Goal: Task Accomplishment & Management: Manage account settings

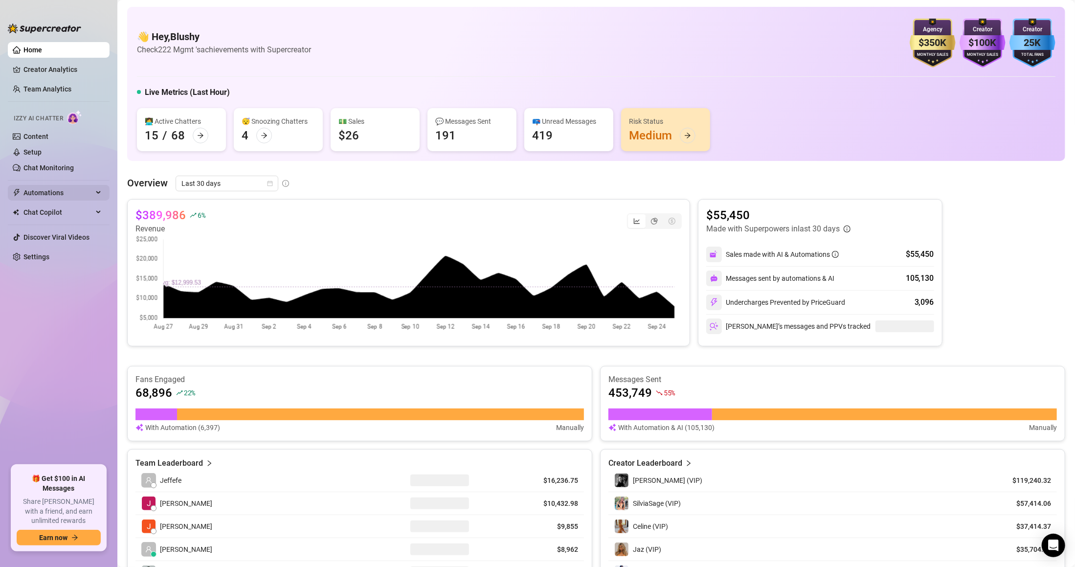
click at [57, 194] on span "Automations" at bounding box center [57, 193] width 69 height 16
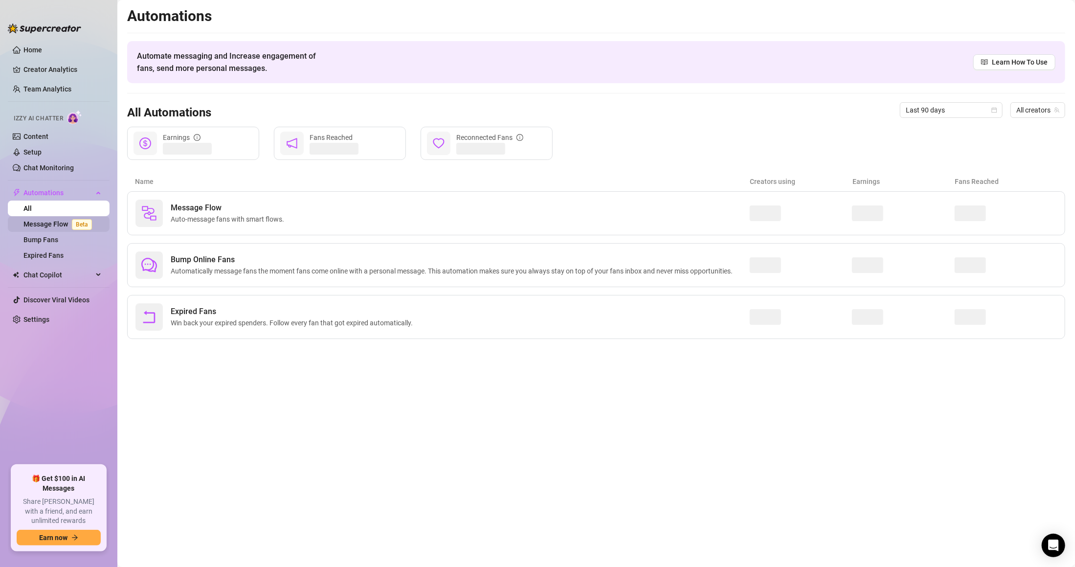
click at [68, 220] on link "Message Flow Beta" at bounding box center [59, 224] width 72 height 8
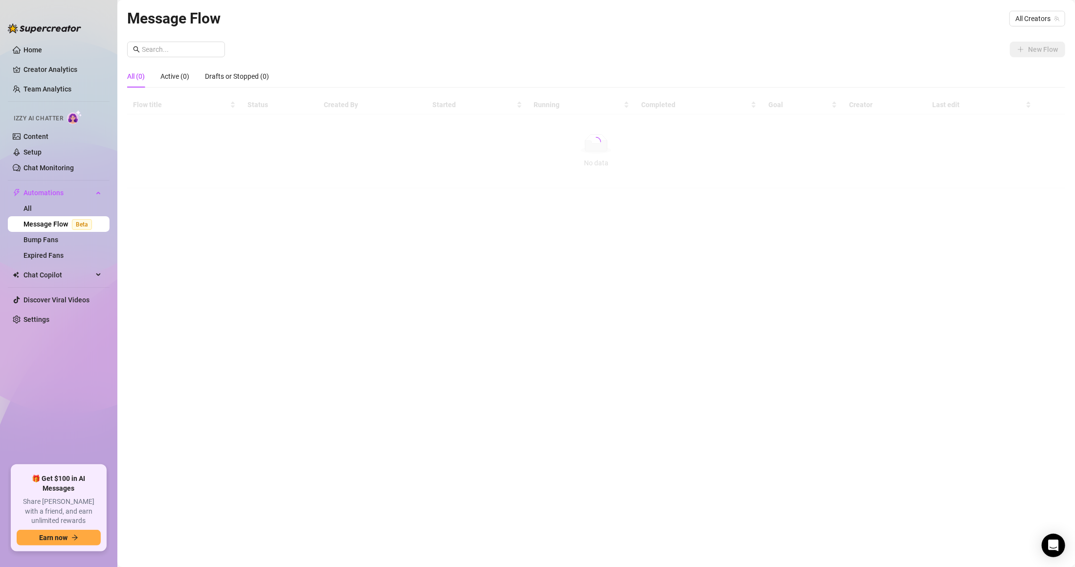
click at [210, 180] on div at bounding box center [596, 141] width 938 height 93
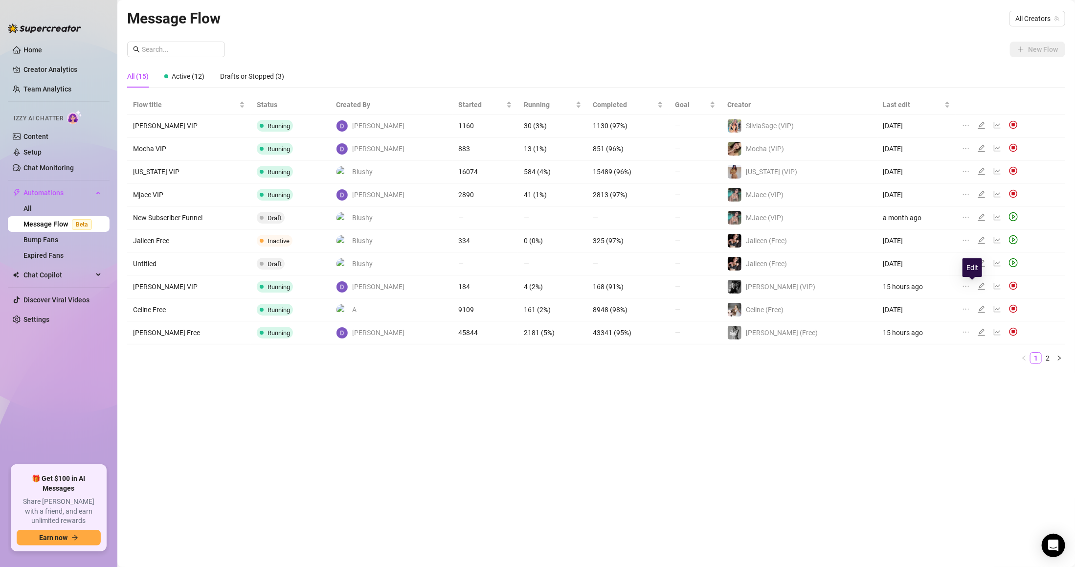
click at [978, 286] on icon "edit" at bounding box center [982, 286] width 8 height 8
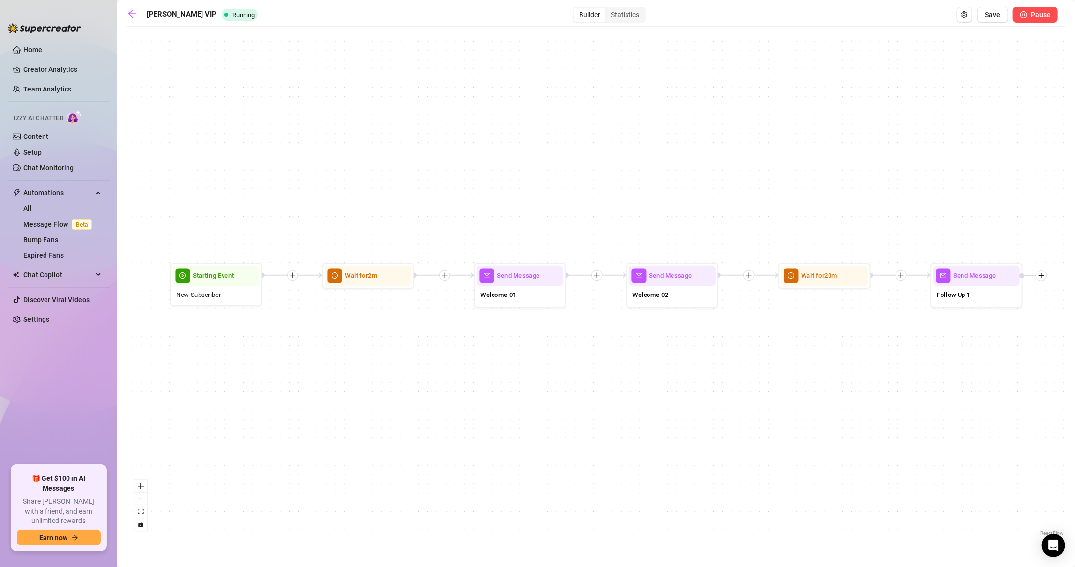
click at [1022, 18] on button "Pause" at bounding box center [1035, 15] width 45 height 16
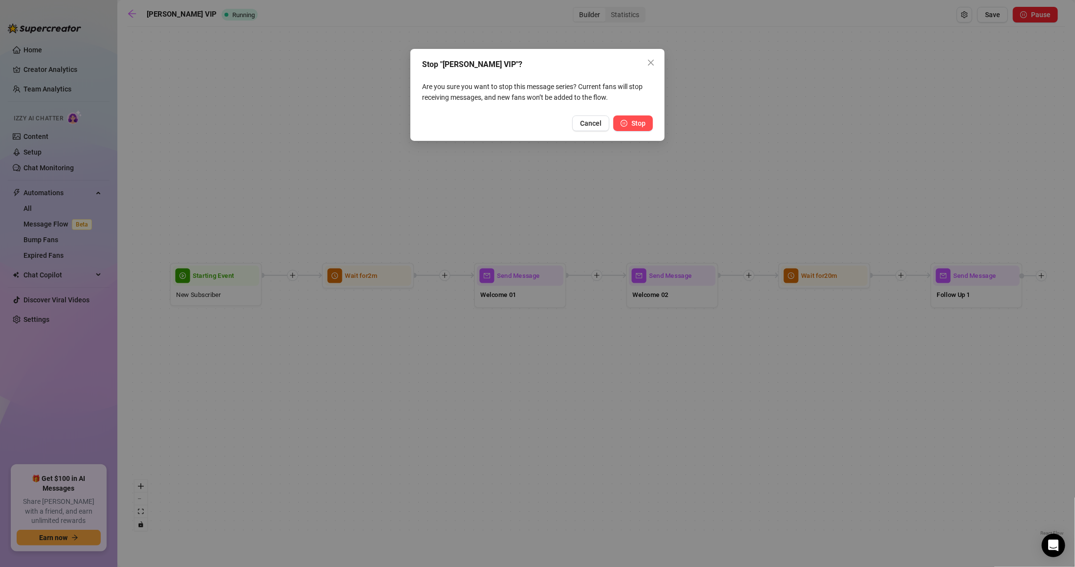
click at [640, 118] on button "Stop" at bounding box center [633, 123] width 40 height 16
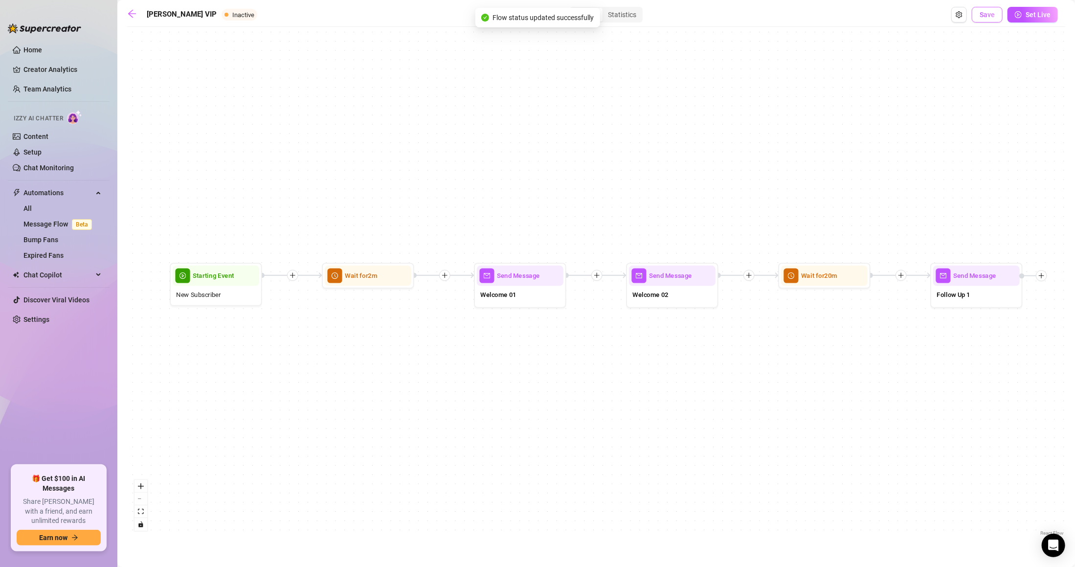
click at [992, 12] on span "Save" at bounding box center [987, 15] width 15 height 8
click at [127, 16] on icon "arrow-left" at bounding box center [132, 14] width 10 height 10
